Goal: Task Accomplishment & Management: Manage account settings

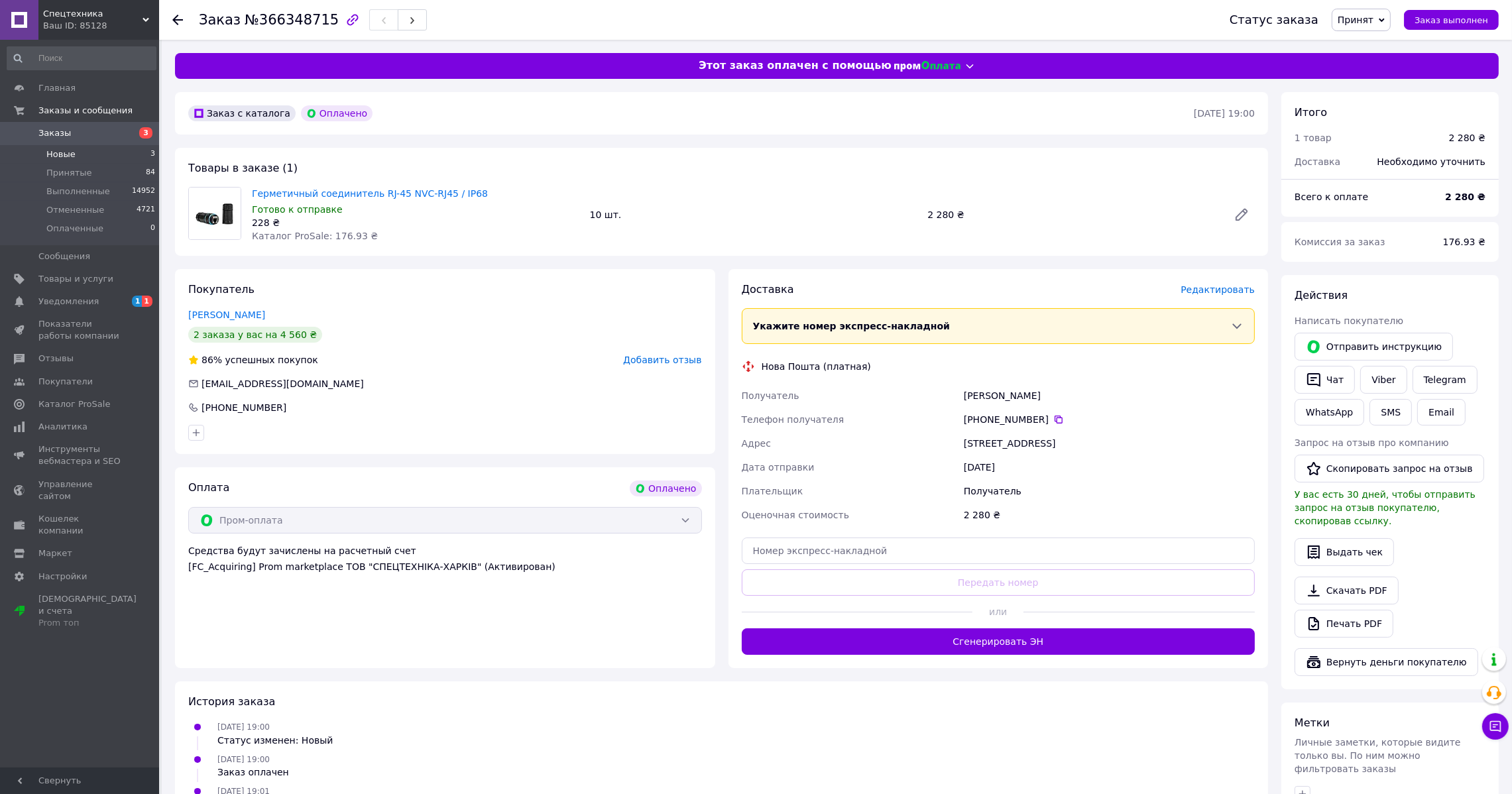
click at [67, 157] on span "Новые" at bounding box center [61, 155] width 29 height 12
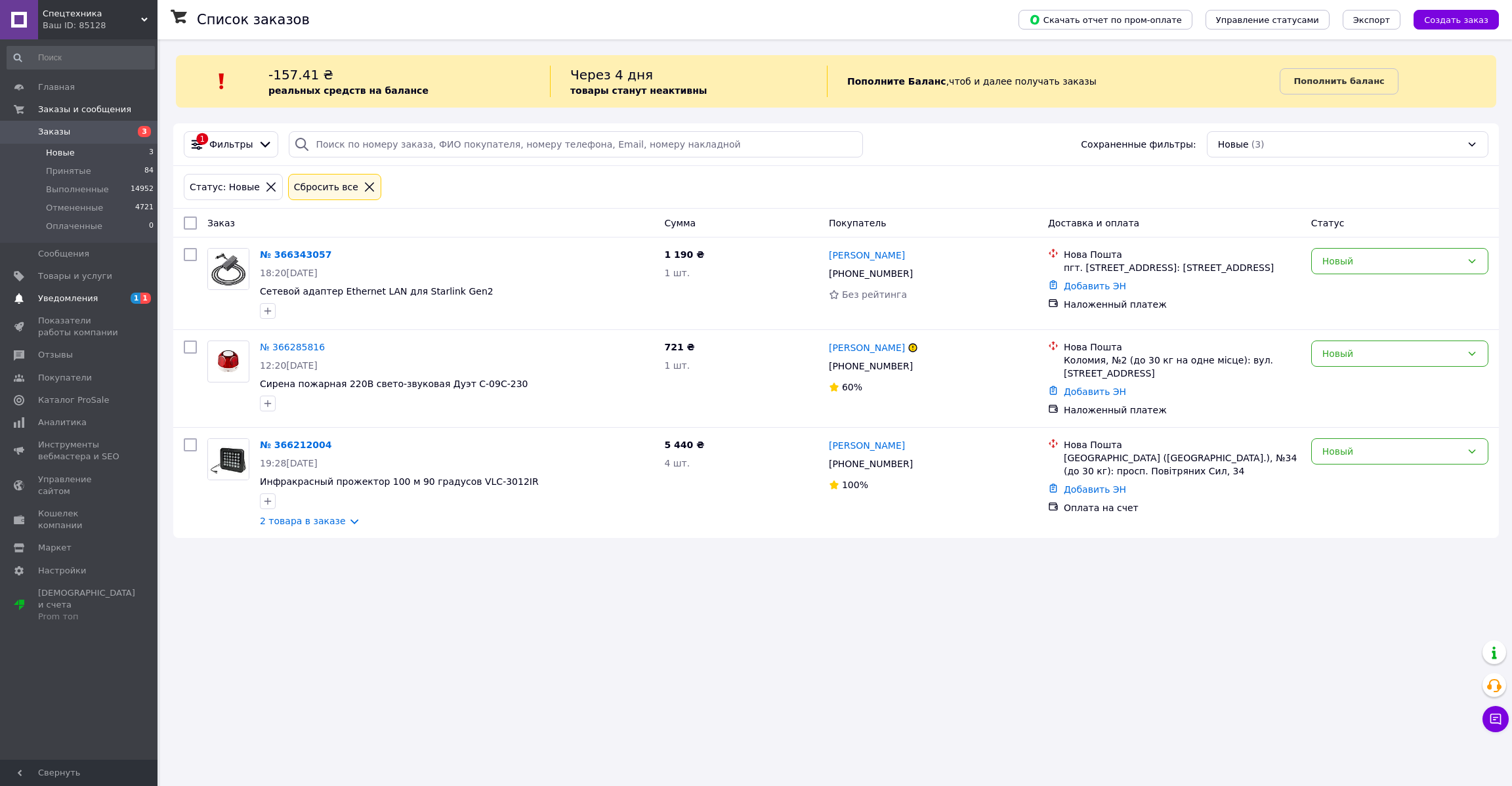
click at [63, 295] on span "Уведомления" at bounding box center [67, 299] width 60 height 12
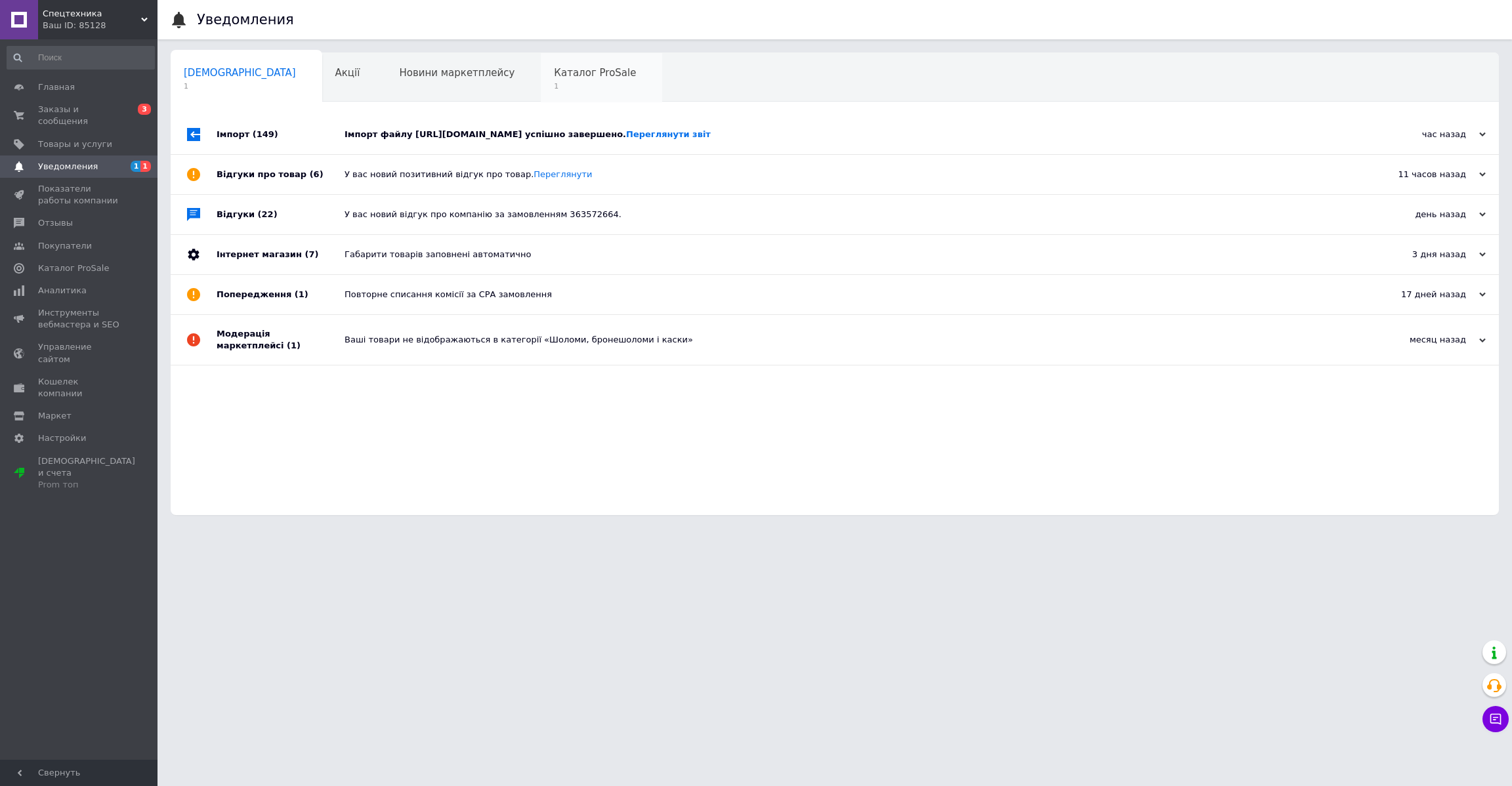
click at [541, 79] on div "Каталог ProSale 1" at bounding box center [601, 78] width 122 height 50
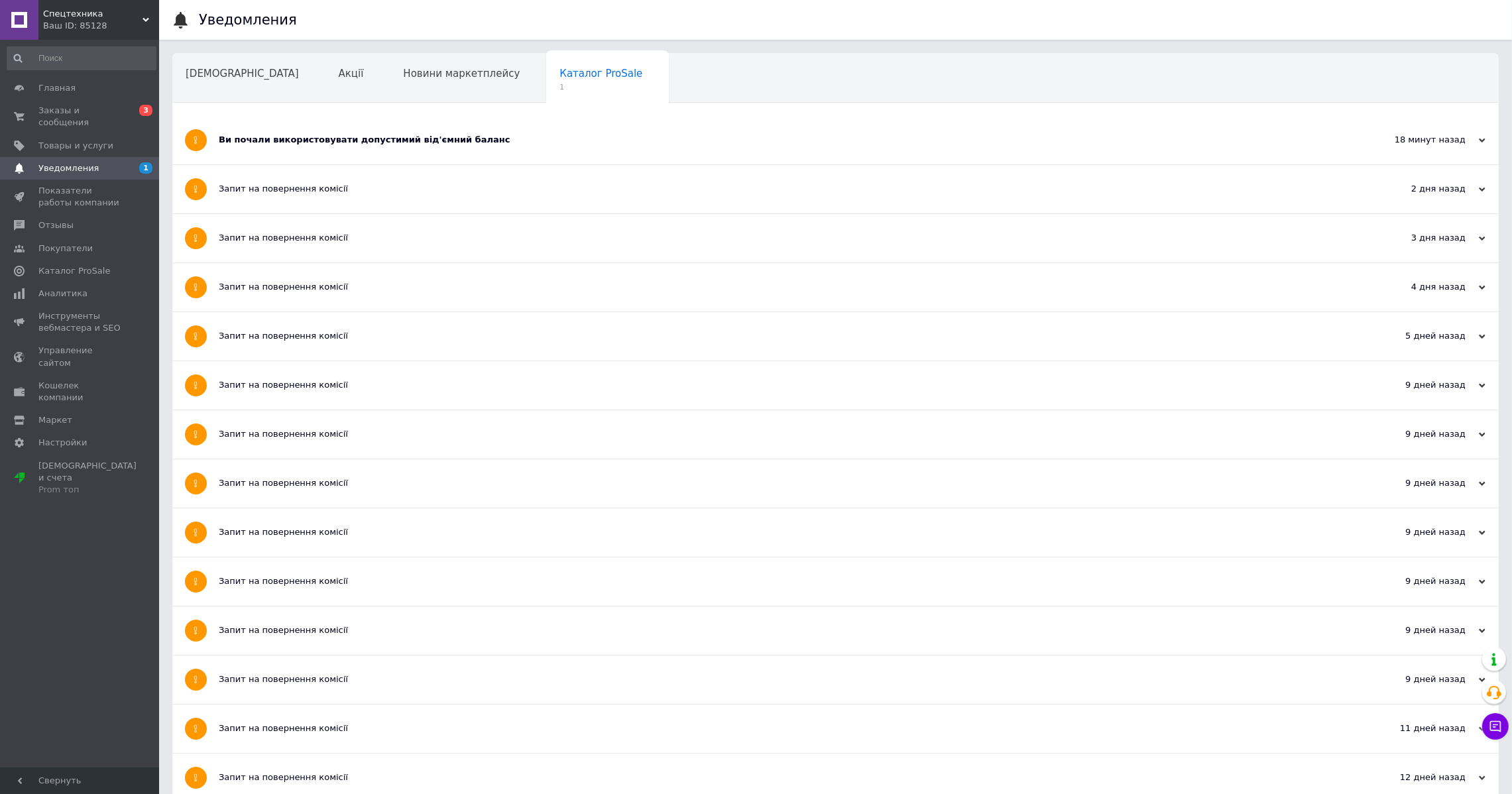
click at [399, 140] on div "Ви почали використовувати допустимий від'ємний баланс" at bounding box center [786, 140] width 1134 height 12
